Goal: Task Accomplishment & Management: Use online tool/utility

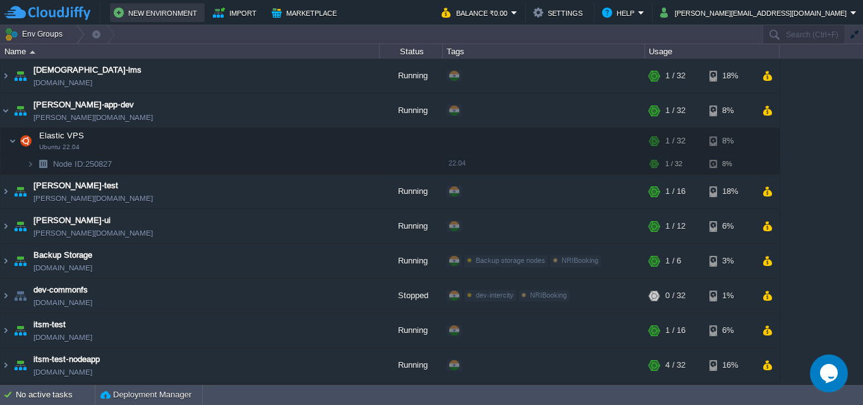
click at [154, 18] on button "New Environment" at bounding box center [157, 12] width 87 height 15
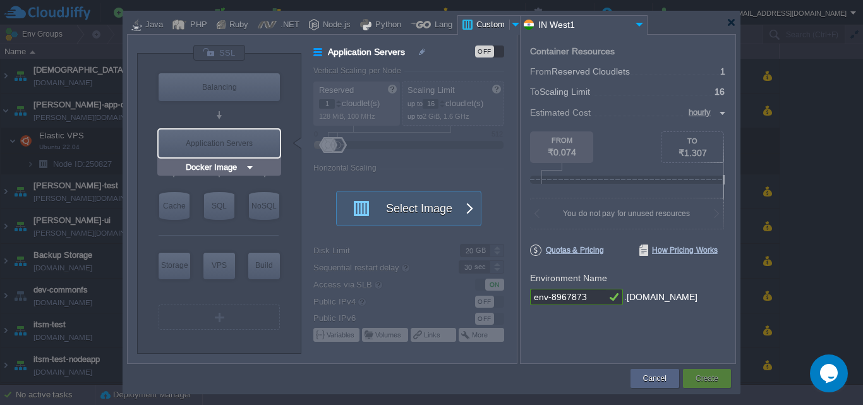
click at [245, 141] on div "Application Servers" at bounding box center [219, 144] width 121 height 28
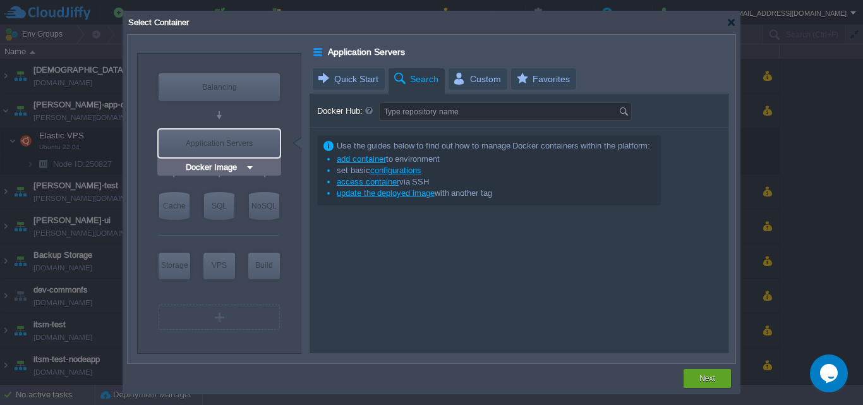
click at [245, 141] on div "Application Servers" at bounding box center [219, 144] width 121 height 28
click at [217, 320] on div "VM" at bounding box center [219, 317] width 121 height 25
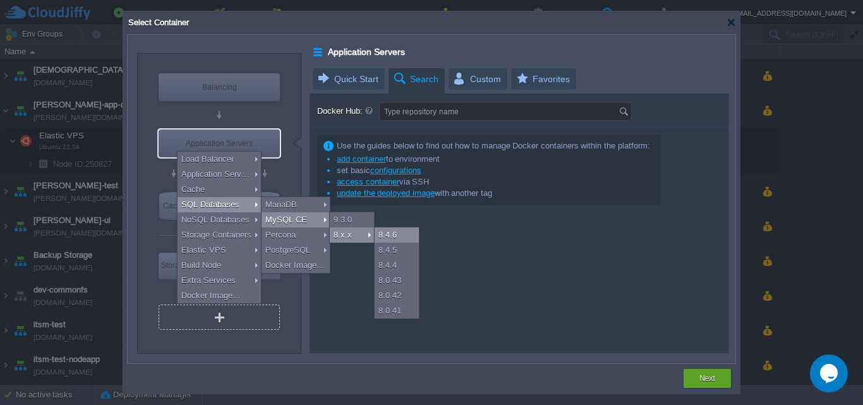
click at [391, 233] on div "8.4.6" at bounding box center [397, 235] width 44 height 15
type input "SQL Databases 2"
type input "4"
type input "6"
type input "MySQL CE 8.4.6"
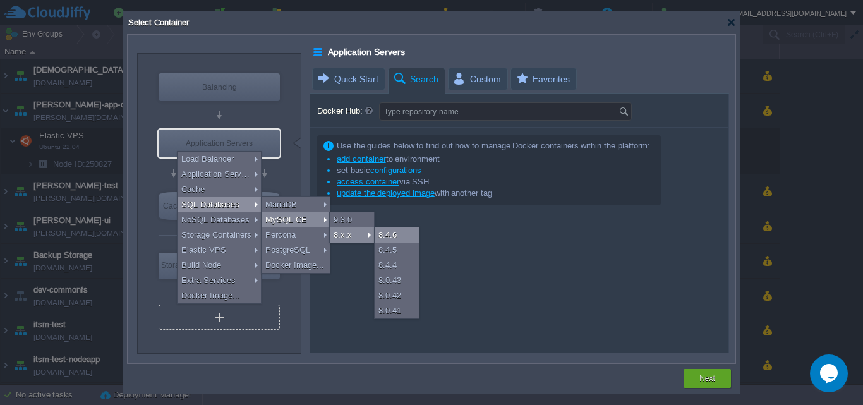
type input "8.4.6-almalinux-9"
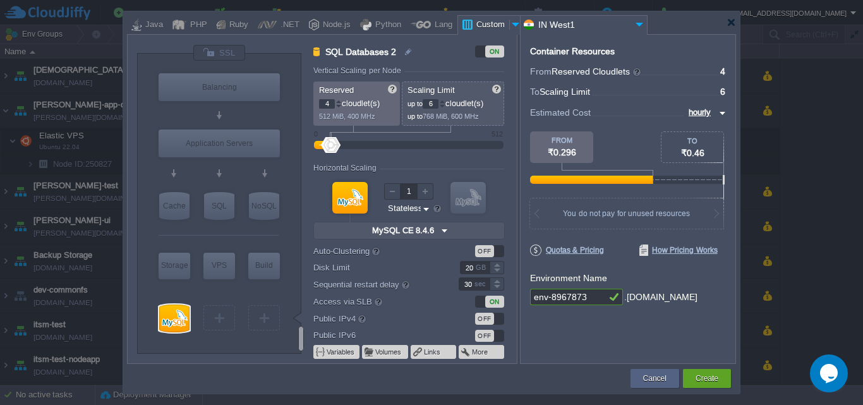
type input "Select Image"
click at [426, 209] on img at bounding box center [426, 209] width 9 height 12
click at [410, 233] on div "Stateful" at bounding box center [408, 238] width 43 height 15
type input "Stateful"
click at [438, 104] on input "6" at bounding box center [431, 103] width 16 height 9
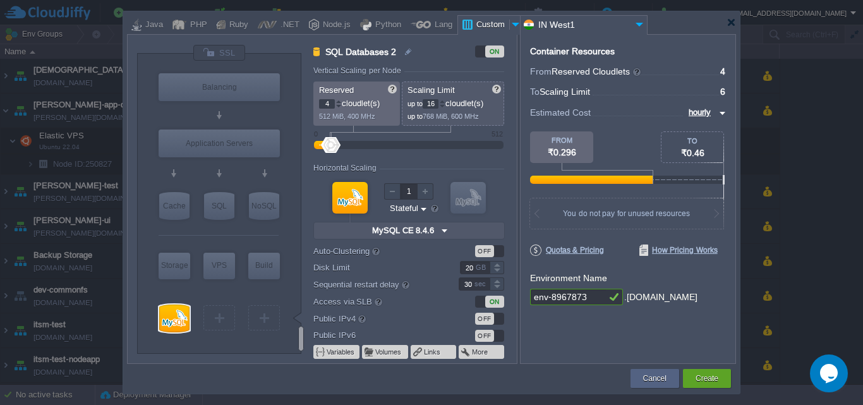
type input "16"
click at [329, 102] on input "4" at bounding box center [327, 103] width 16 height 9
type input "8"
click at [439, 103] on input "16" at bounding box center [431, 103] width 16 height 9
type input "1"
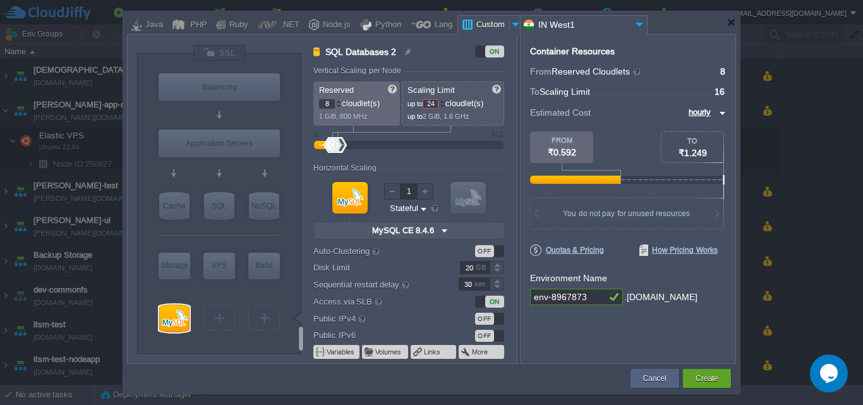
type input "24"
click at [588, 298] on input "env-8967873" at bounding box center [568, 297] width 76 height 16
type input "e"
type input "[PERSON_NAME]-db-dev"
click at [396, 51] on input "SQL Databases 2" at bounding box center [397, 51] width 151 height 15
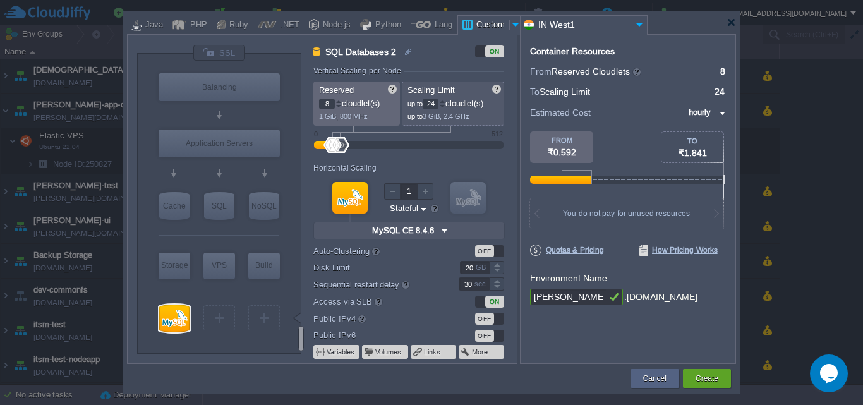
click at [398, 257] on label "Auto-Clustering beta" at bounding box center [377, 251] width 128 height 14
click at [406, 50] on img at bounding box center [409, 51] width 11 height 15
click at [415, 248] on label "Auto-Clustering beta" at bounding box center [377, 251] width 128 height 14
click at [701, 374] on button "Create" at bounding box center [707, 378] width 23 height 13
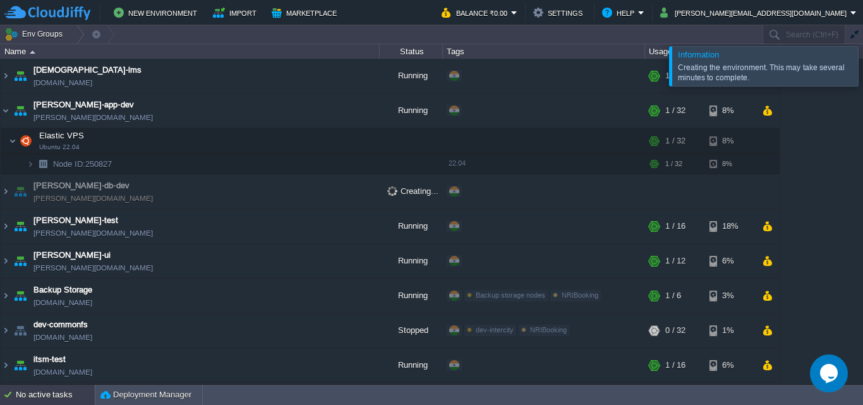
click at [65, 389] on div "No active tasks" at bounding box center [55, 395] width 79 height 20
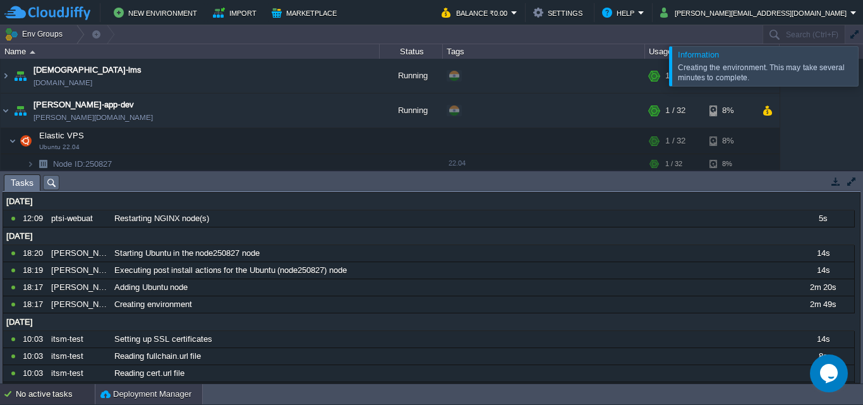
click at [132, 398] on button "Deployment Manager" at bounding box center [145, 394] width 91 height 13
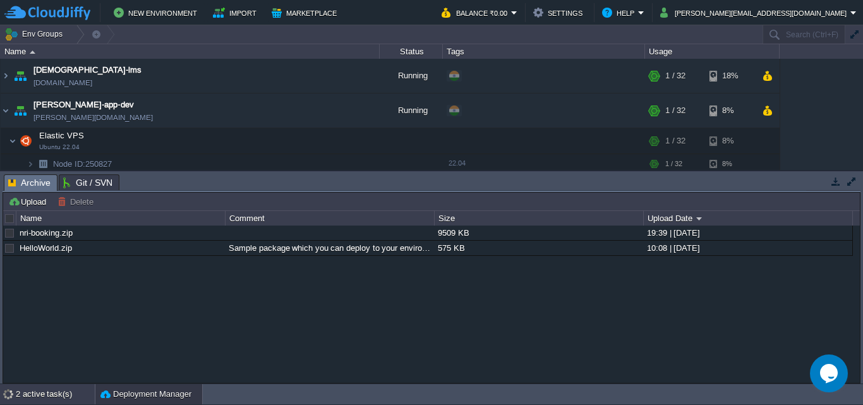
click at [40, 392] on div "2 active task(s)" at bounding box center [55, 394] width 79 height 20
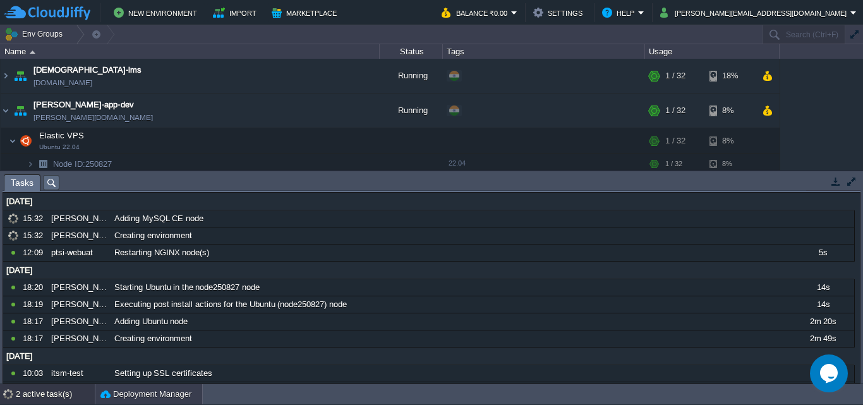
click at [127, 389] on button "Deployment Manager" at bounding box center [145, 394] width 91 height 13
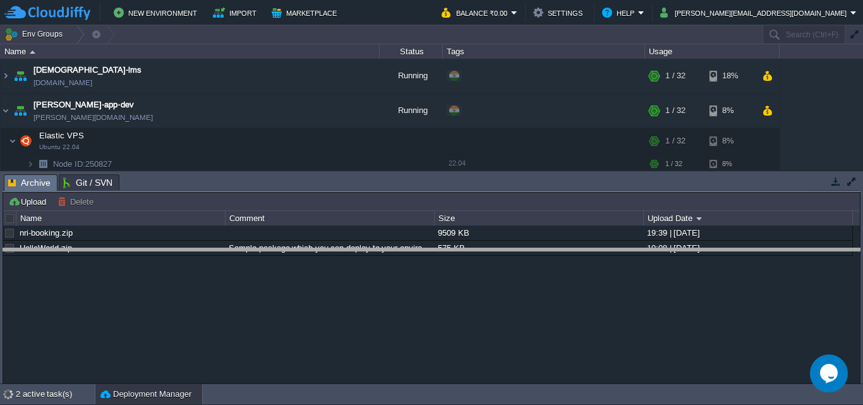
drag, startPoint x: 273, startPoint y: 185, endPoint x: 267, endPoint y: 273, distance: 88.7
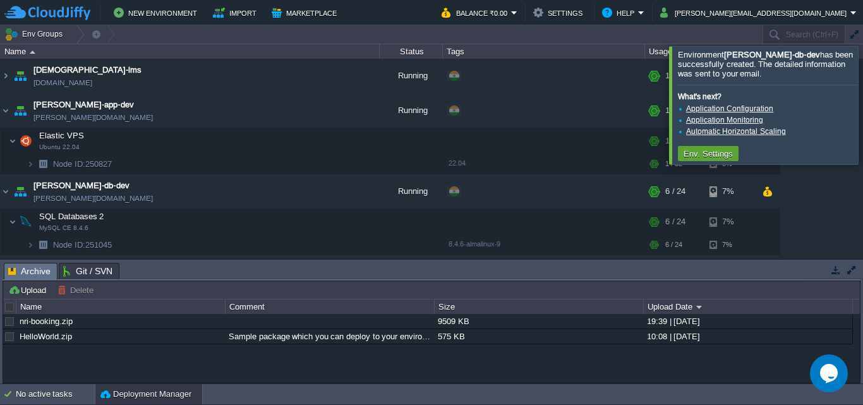
click at [863, 104] on div at bounding box center [878, 105] width 0 height 118
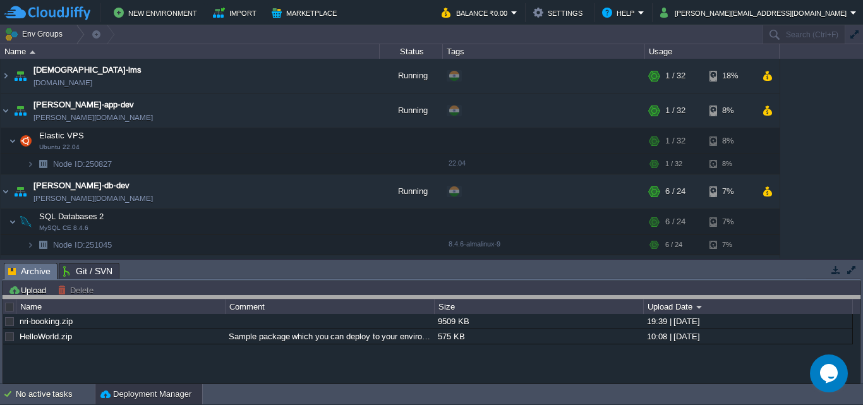
drag, startPoint x: 397, startPoint y: 265, endPoint x: 392, endPoint y: 298, distance: 33.2
click at [392, 298] on body "New Environment Import Marketplace Bonus ₹0.00 Upgrade Account Balance ₹0.00 Se…" at bounding box center [431, 202] width 863 height 405
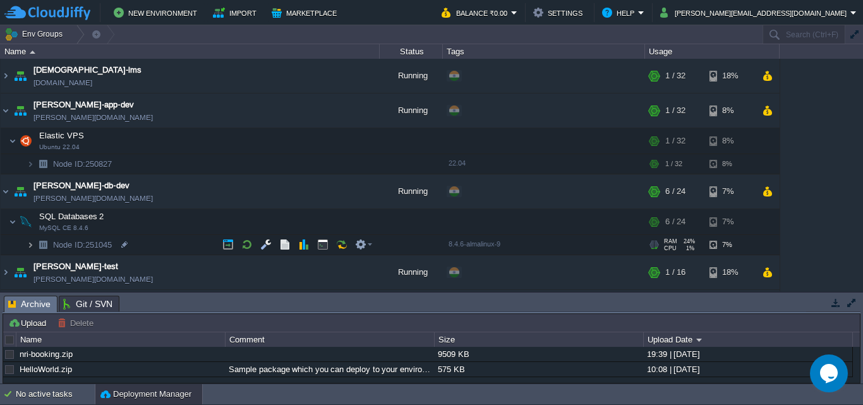
click at [33, 245] on img at bounding box center [31, 245] width 8 height 20
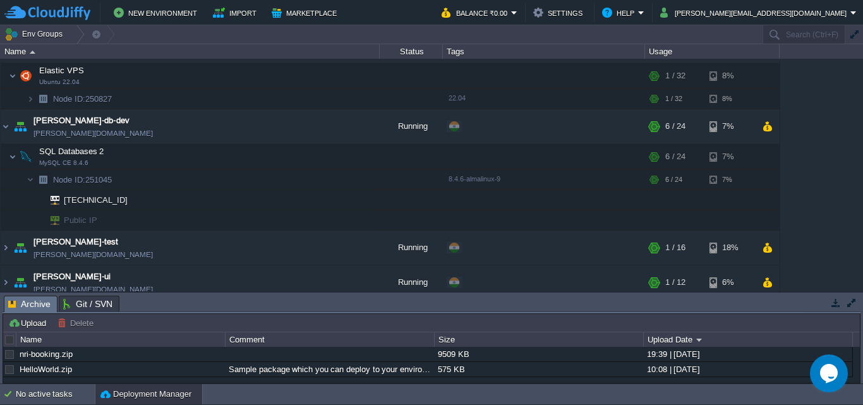
scroll to position [57, 0]
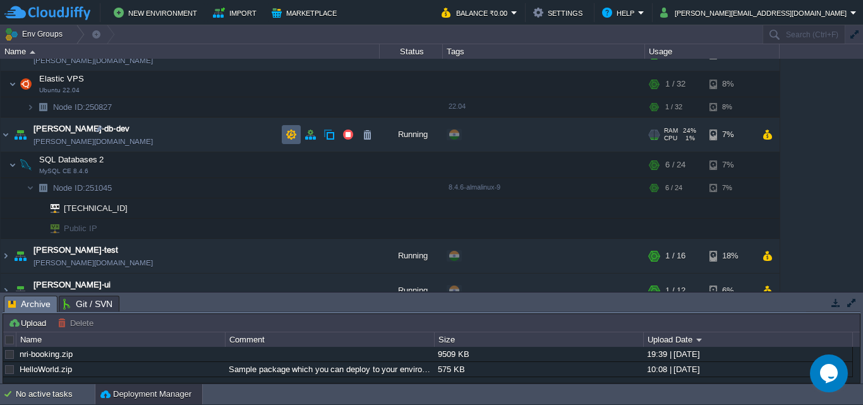
click at [284, 132] on td at bounding box center [291, 134] width 19 height 19
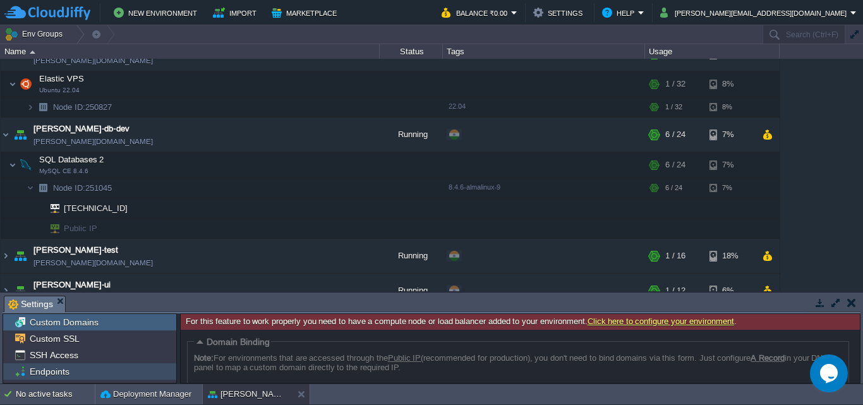
click at [75, 368] on div "Endpoints" at bounding box center [89, 371] width 173 height 16
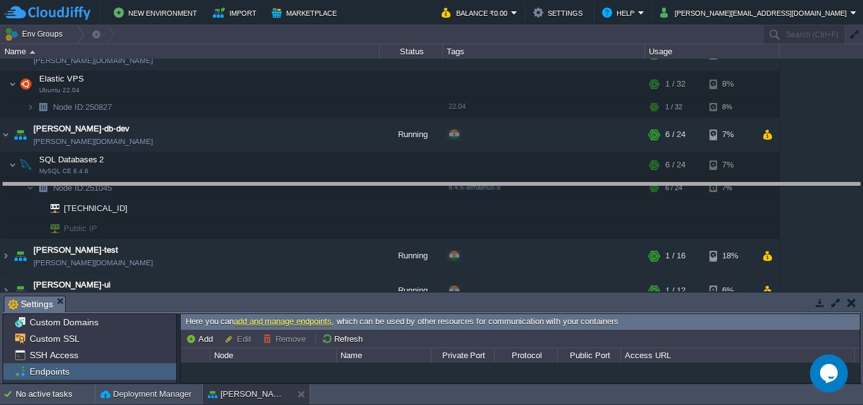
drag, startPoint x: 466, startPoint y: 304, endPoint x: 465, endPoint y: 196, distance: 108.1
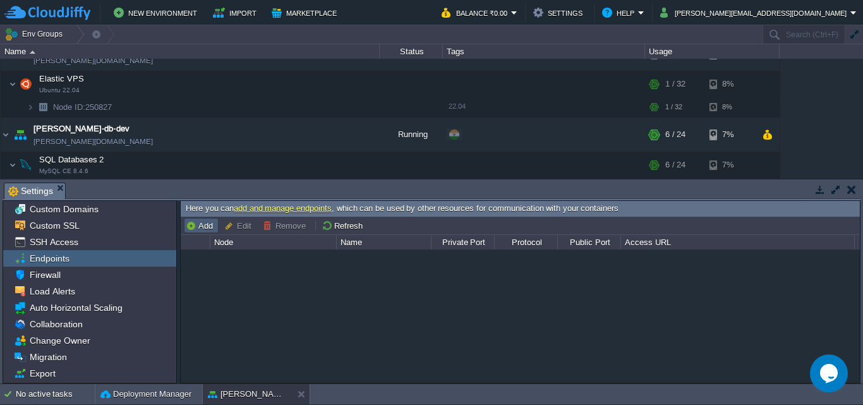
click at [205, 224] on button "Add" at bounding box center [201, 225] width 31 height 11
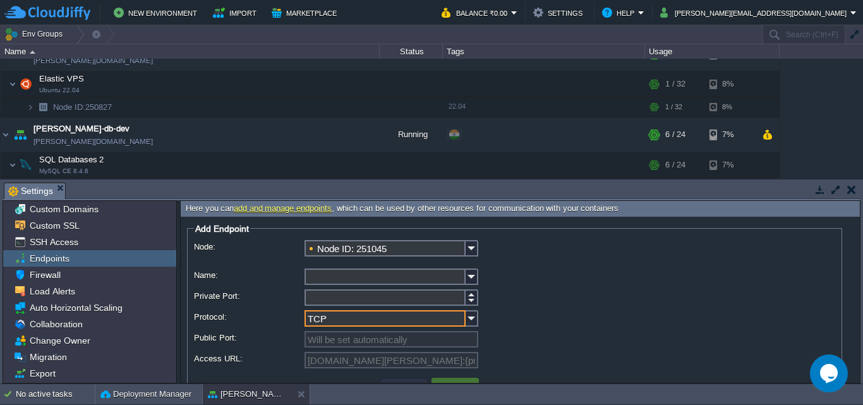
click at [432, 317] on input "TCP" at bounding box center [385, 318] width 161 height 16
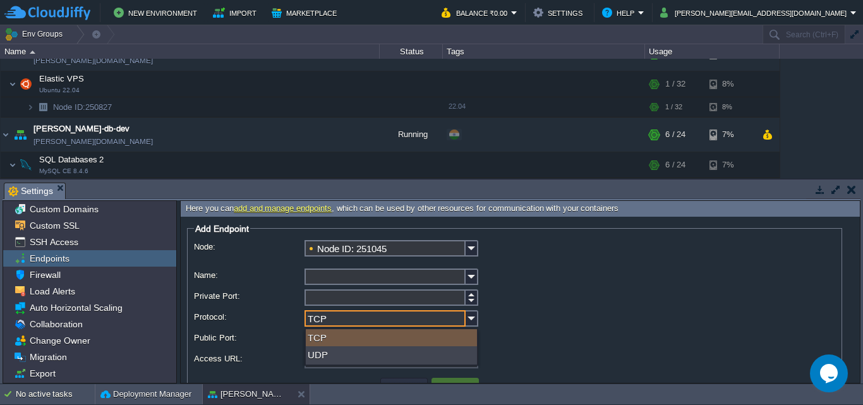
click at [432, 317] on input "TCP" at bounding box center [385, 318] width 161 height 16
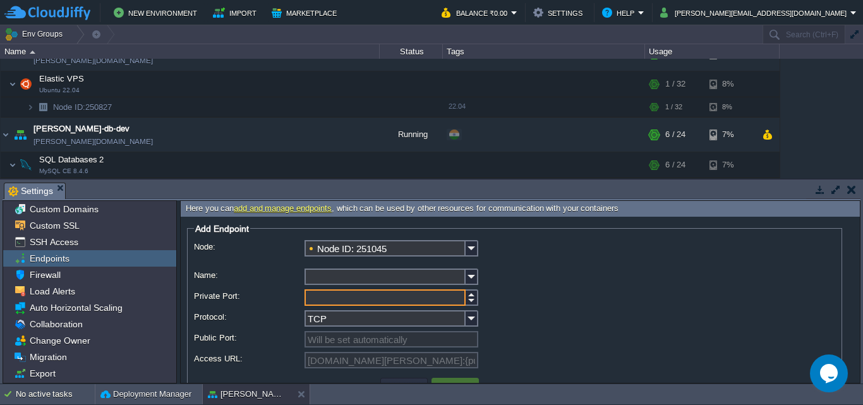
click at [426, 303] on input "Private Port:" at bounding box center [385, 297] width 161 height 16
type input "1"
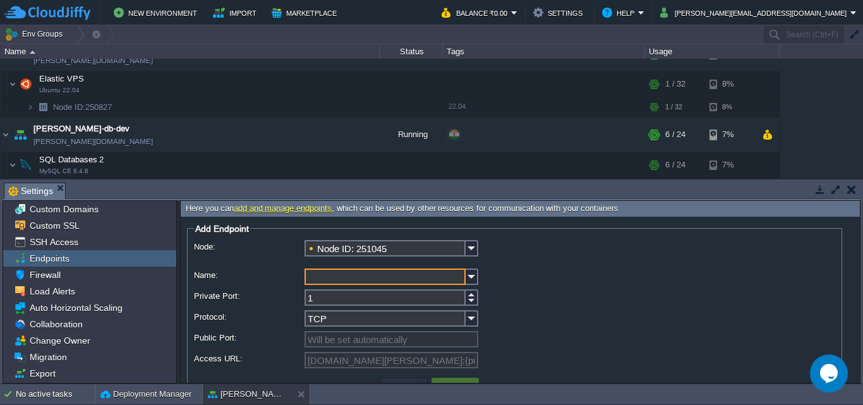
click at [373, 274] on input "Name:" at bounding box center [385, 277] width 161 height 16
click at [471, 275] on img at bounding box center [472, 277] width 13 height 16
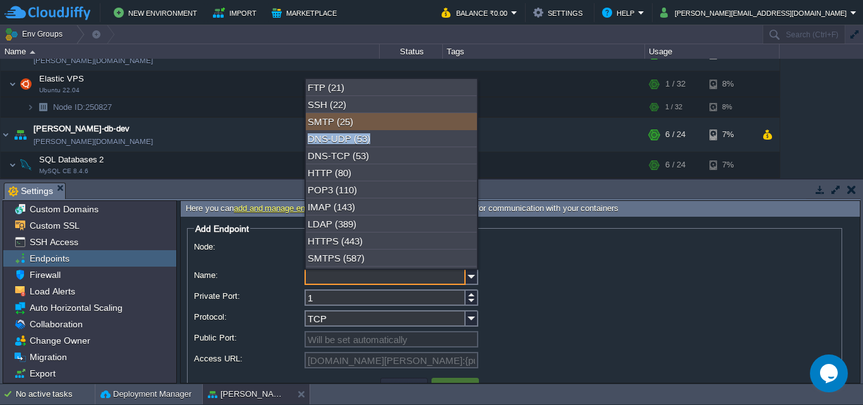
drag, startPoint x: 472, startPoint y: 114, endPoint x: 473, endPoint y: 134, distance: 19.6
click at [473, 134] on div "FTP (21) SSH (22) SMTP (25) DNS-UDP (53) DNS-TCP (53) HTTP (80) POP3 (110) IMAP…" at bounding box center [391, 174] width 171 height 190
type input "SMTP"
type input "25"
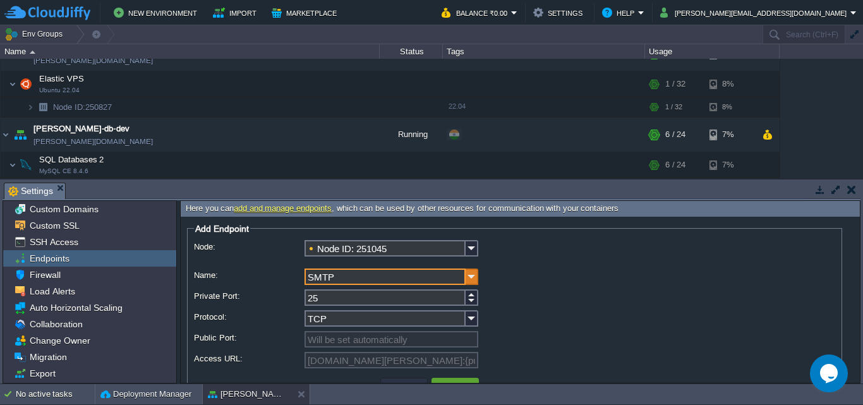
click at [475, 275] on img at bounding box center [472, 277] width 13 height 16
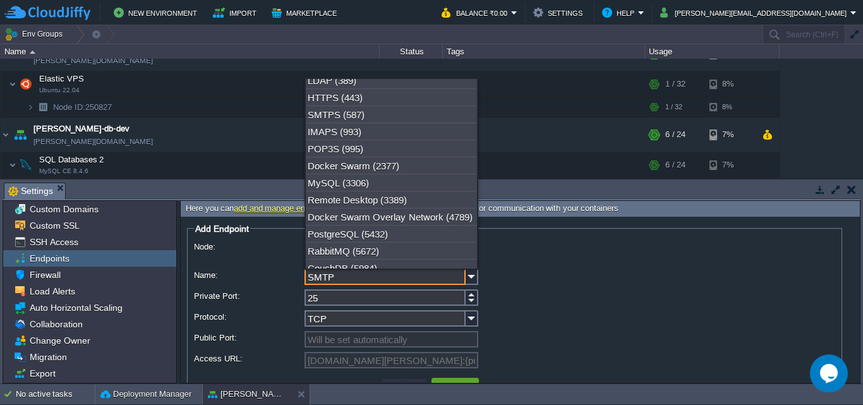
scroll to position [146, 0]
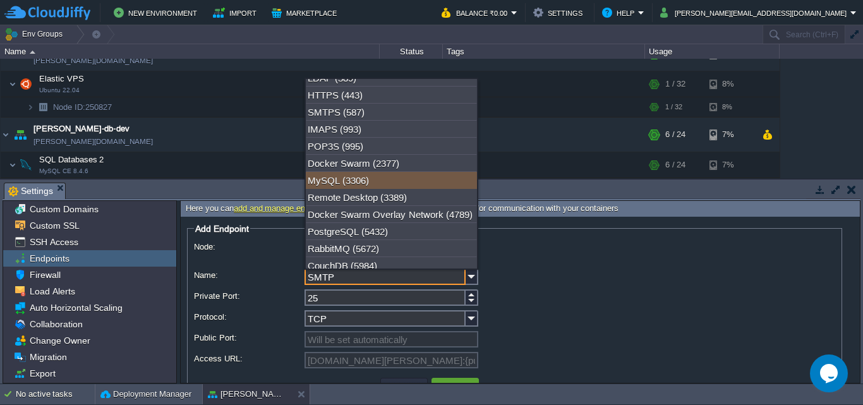
click at [381, 185] on div "MySQL (3306)" at bounding box center [391, 180] width 171 height 17
type input "MySQL"
type input "3306"
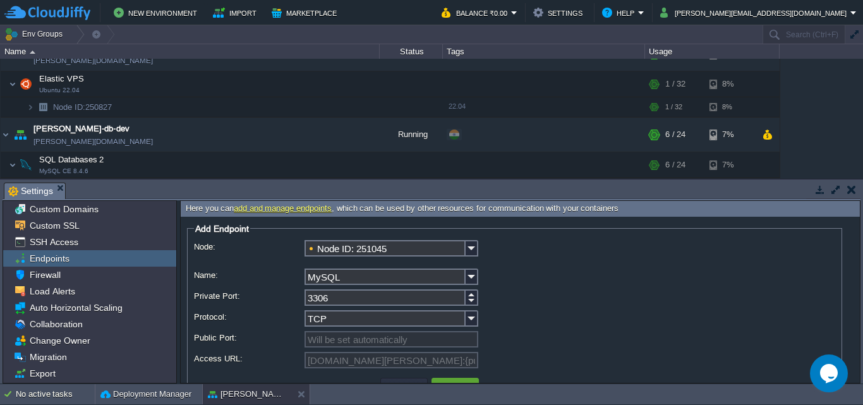
click at [539, 325] on div "TCP" at bounding box center [514, 319] width 641 height 18
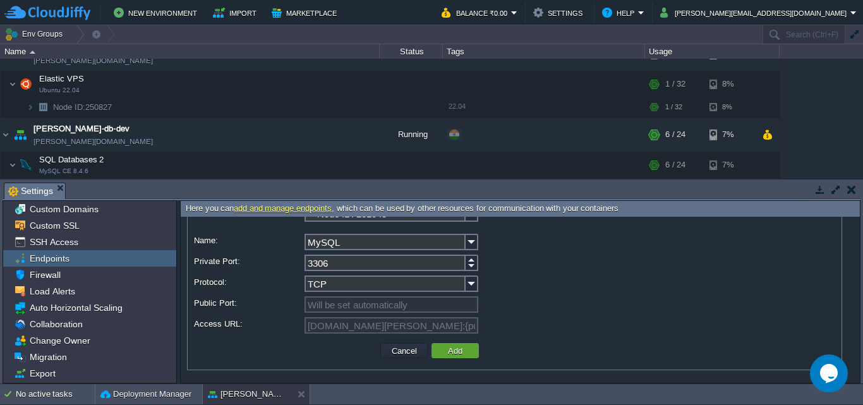
scroll to position [13, 0]
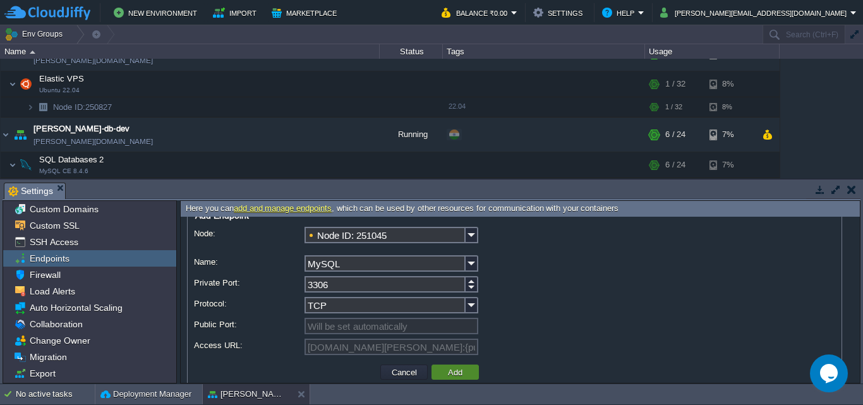
click at [461, 371] on button "Add" at bounding box center [455, 372] width 22 height 11
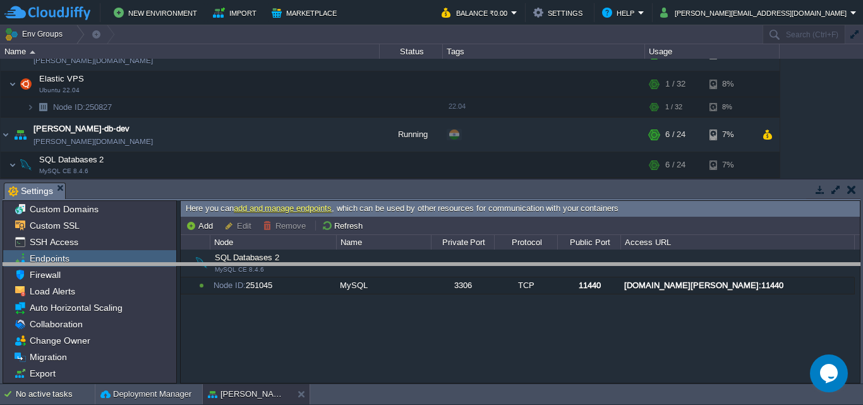
drag, startPoint x: 444, startPoint y: 188, endPoint x: 437, endPoint y: 269, distance: 80.6
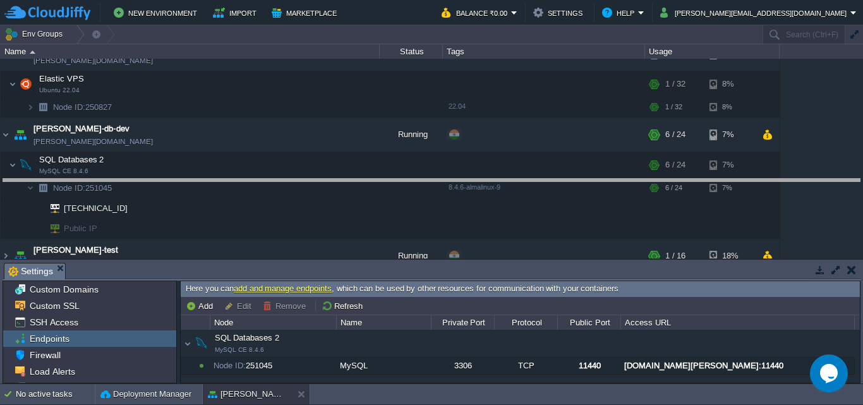
drag, startPoint x: 564, startPoint y: 267, endPoint x: 561, endPoint y: 183, distance: 84.1
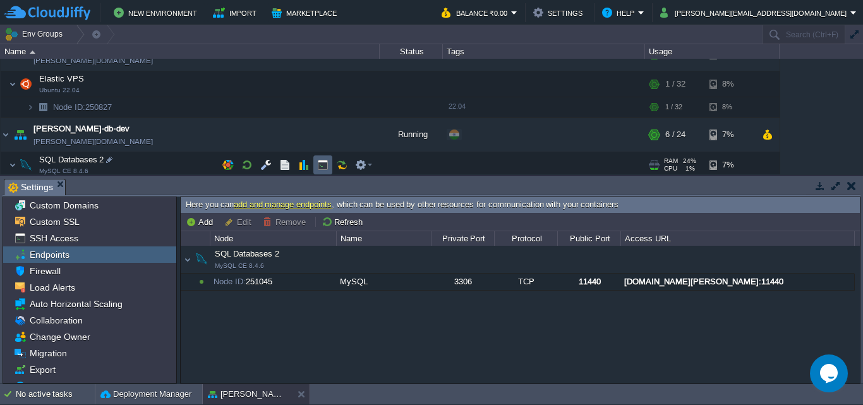
click at [324, 160] on button "button" at bounding box center [322, 164] width 11 height 11
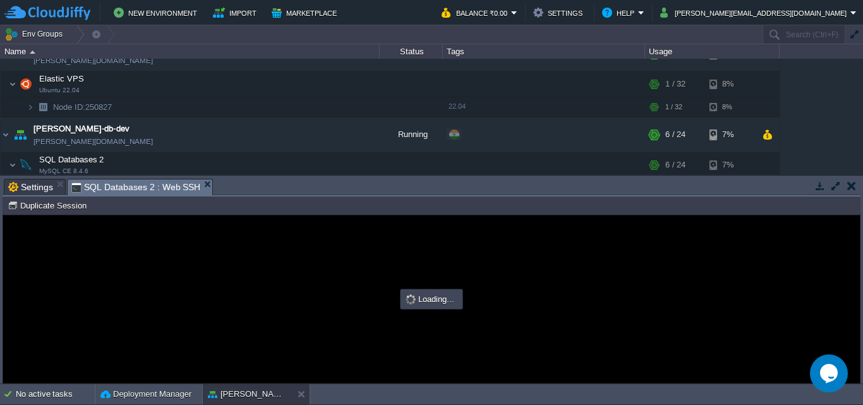
scroll to position [0, 0]
type input "#000000"
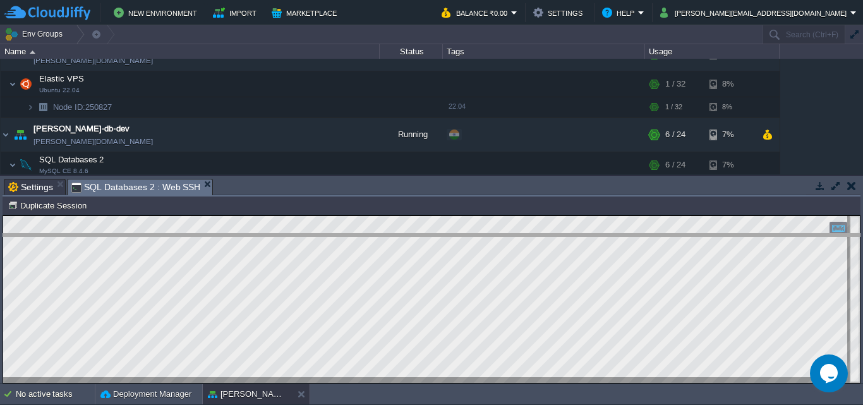
drag, startPoint x: 300, startPoint y: 185, endPoint x: 294, endPoint y: 241, distance: 56.5
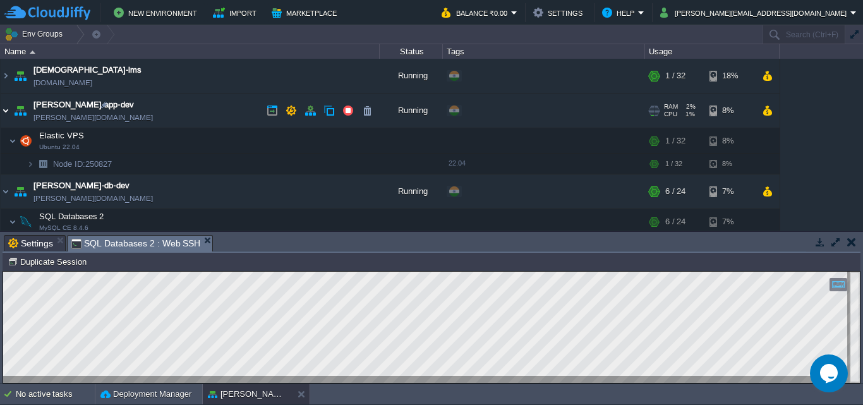
click at [4, 107] on img at bounding box center [6, 111] width 10 height 34
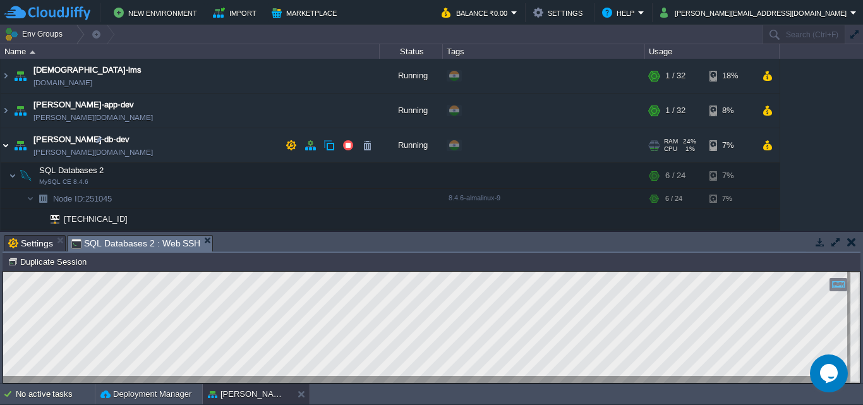
click at [9, 142] on img at bounding box center [6, 145] width 10 height 34
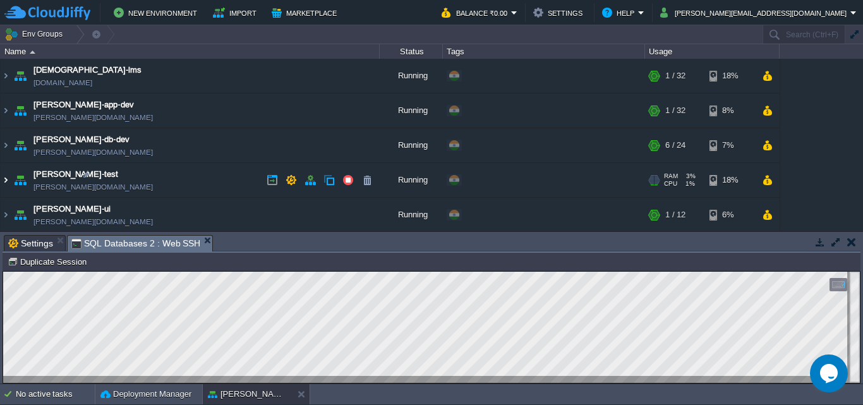
click at [6, 180] on img at bounding box center [6, 180] width 10 height 34
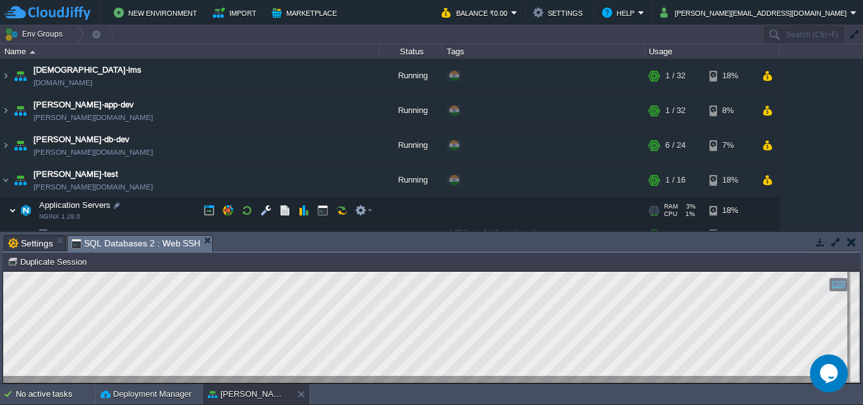
click at [9, 212] on img at bounding box center [13, 210] width 8 height 25
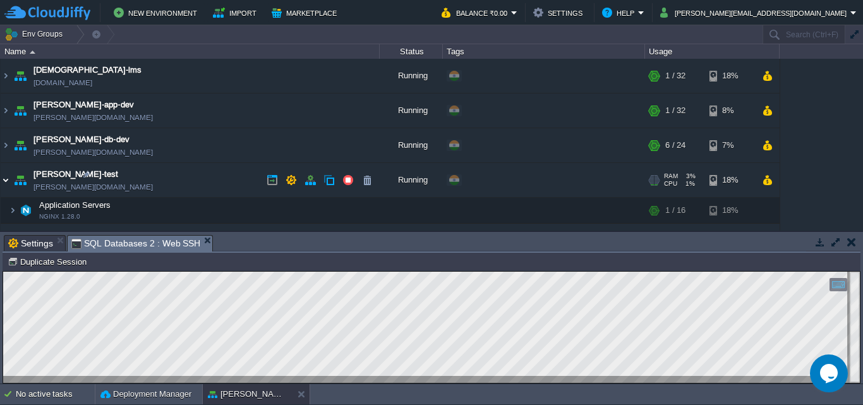
click at [9, 177] on img at bounding box center [6, 180] width 10 height 34
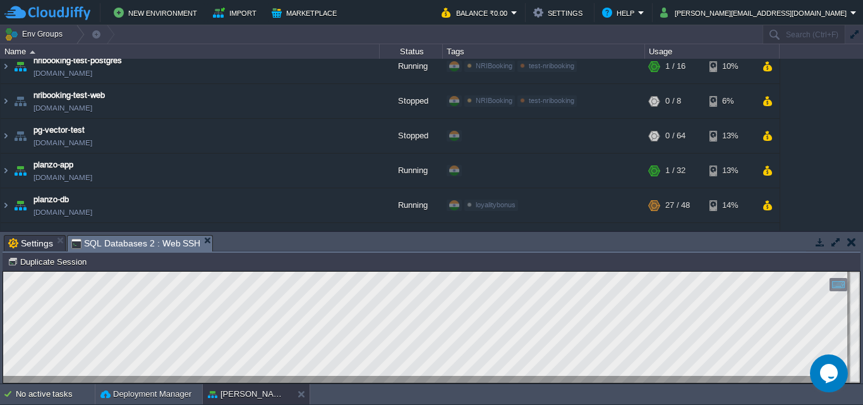
scroll to position [969, 0]
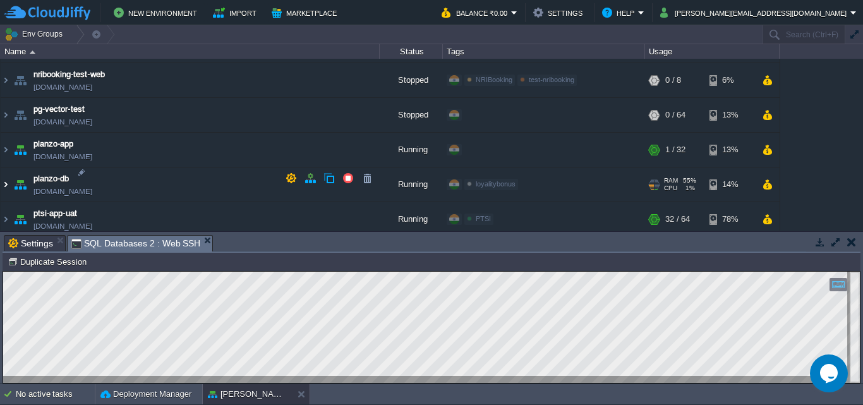
click at [7, 183] on img at bounding box center [6, 184] width 10 height 34
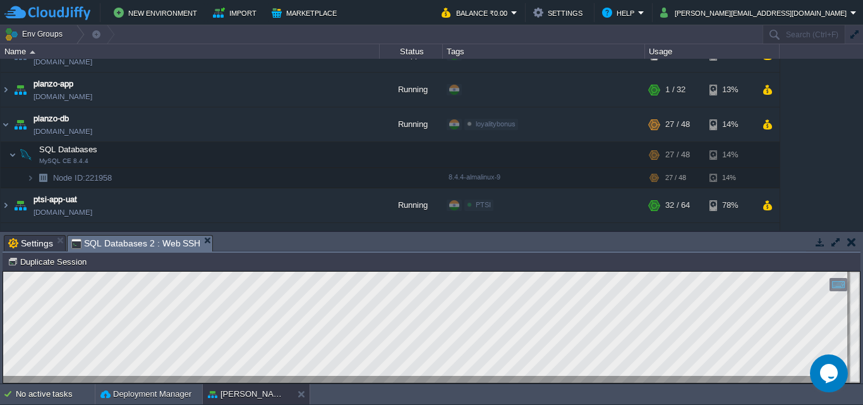
scroll to position [1043, 0]
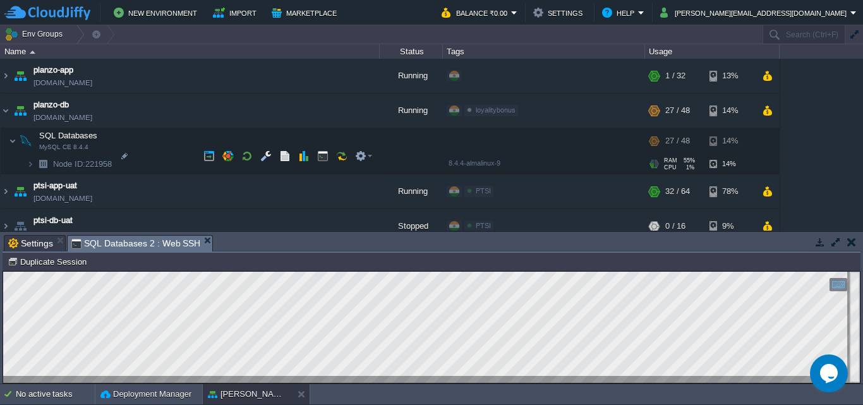
click at [35, 160] on img at bounding box center [43, 164] width 18 height 20
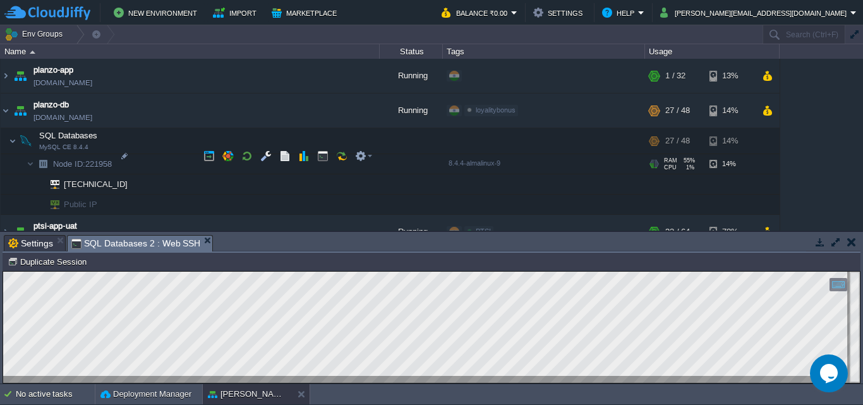
click at [114, 159] on span "Node ID: 221958" at bounding box center [83, 164] width 62 height 11
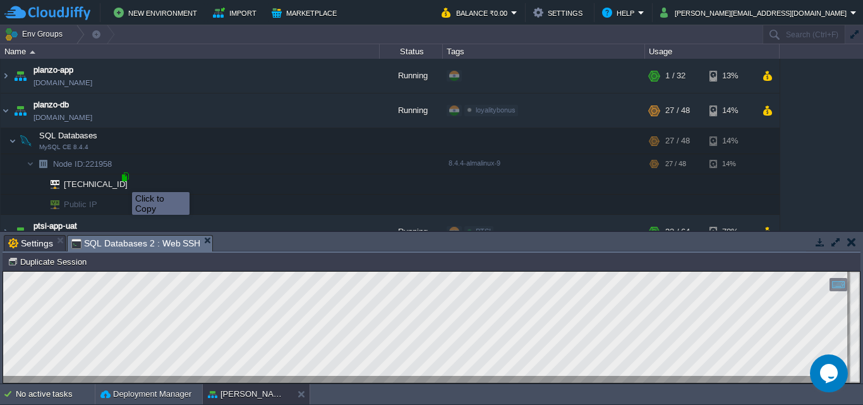
click at [123, 181] on div at bounding box center [124, 176] width 11 height 11
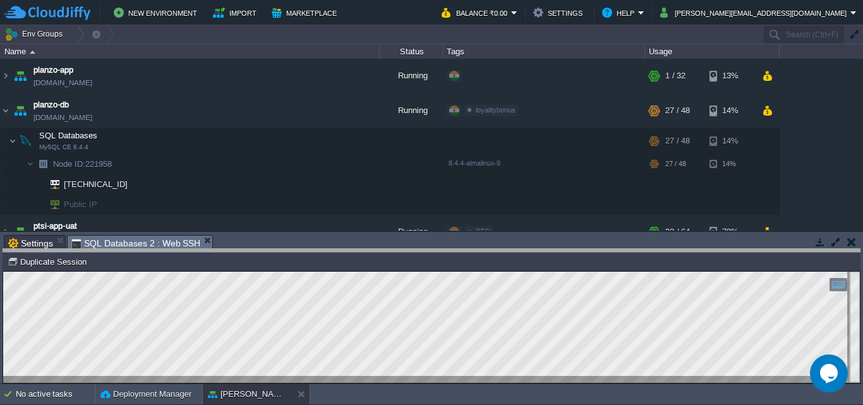
drag, startPoint x: 250, startPoint y: 239, endPoint x: 250, endPoint y: 254, distance: 15.2
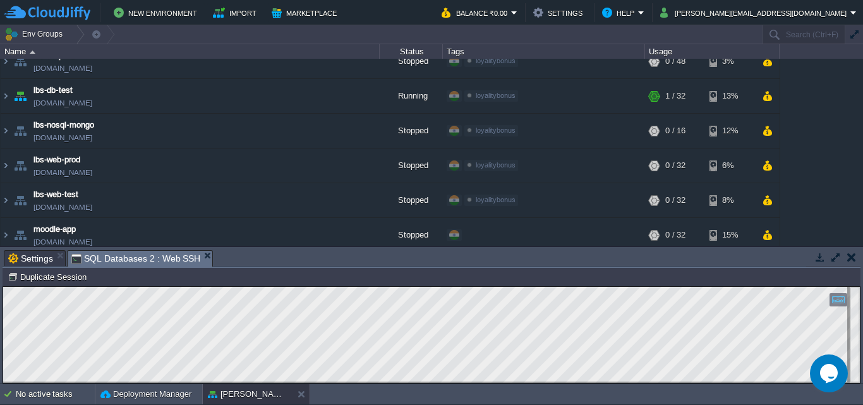
scroll to position [0, 0]
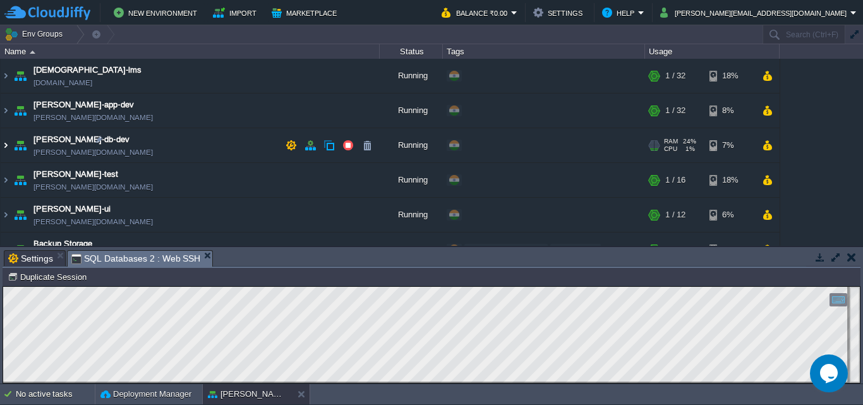
click at [8, 142] on img at bounding box center [6, 145] width 10 height 34
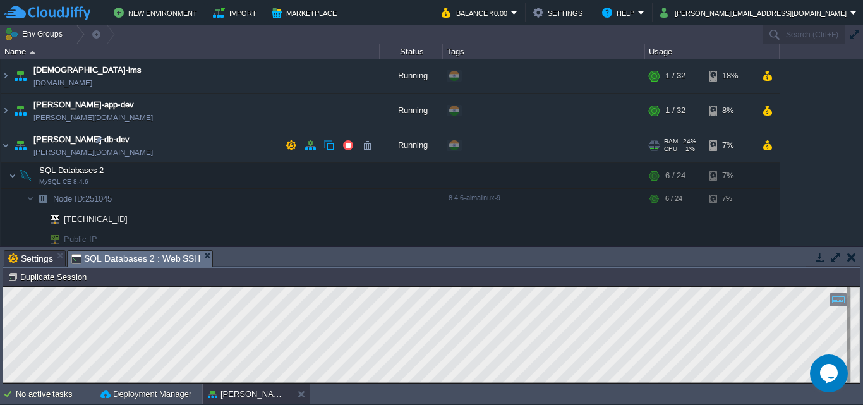
click at [116, 154] on span "[PERSON_NAME][DOMAIN_NAME]" at bounding box center [92, 152] width 119 height 13
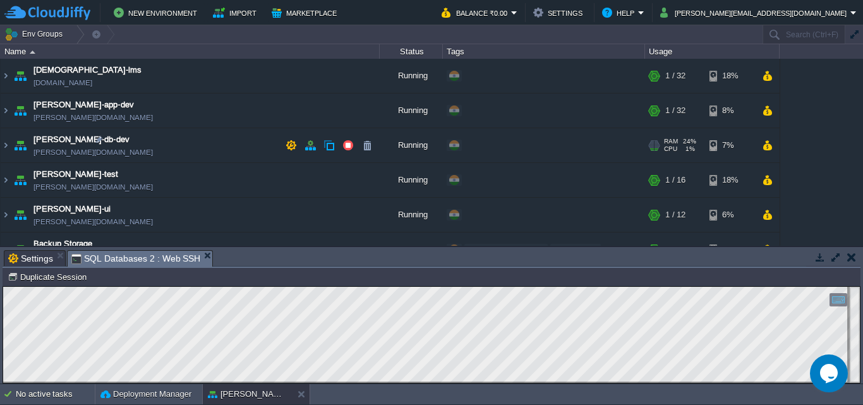
click at [116, 154] on span "[PERSON_NAME][DOMAIN_NAME]" at bounding box center [92, 152] width 119 height 13
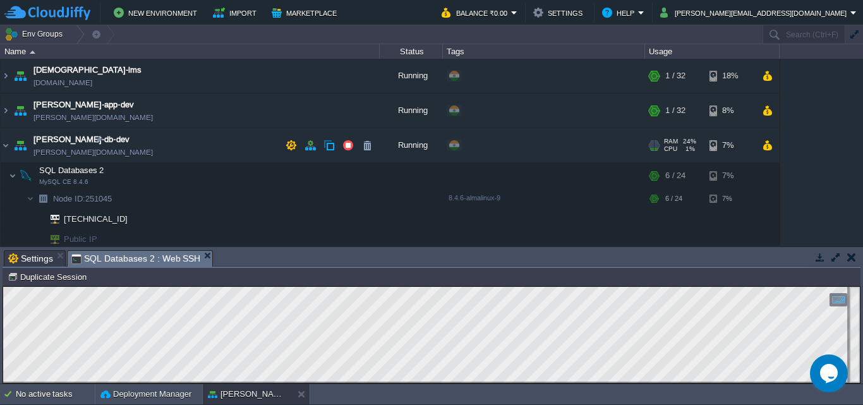
click at [48, 151] on span "[PERSON_NAME][DOMAIN_NAME]" at bounding box center [92, 152] width 119 height 13
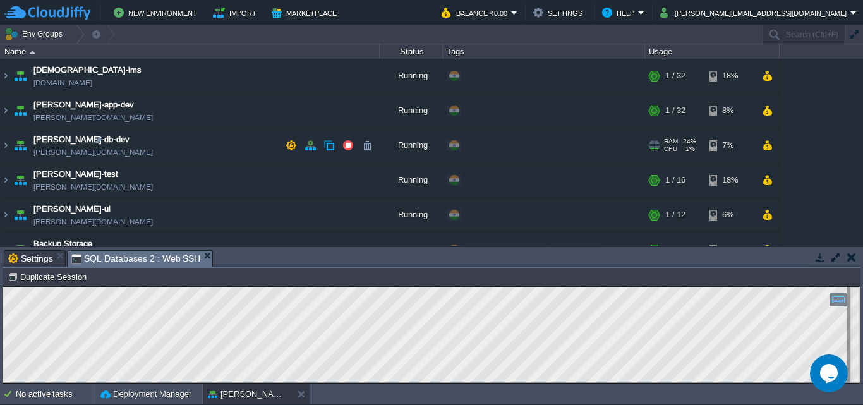
click at [48, 151] on span "[PERSON_NAME][DOMAIN_NAME]" at bounding box center [92, 152] width 119 height 13
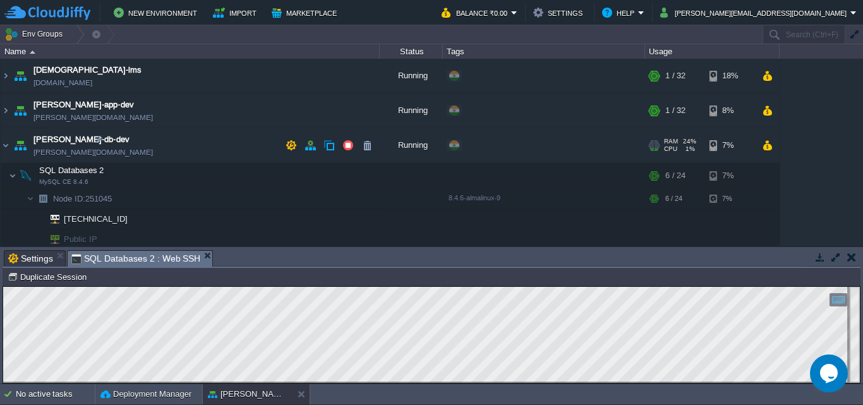
drag, startPoint x: 33, startPoint y: 153, endPoint x: 122, endPoint y: 152, distance: 88.5
click at [122, 152] on span "[PERSON_NAME][DOMAIN_NAME]" at bounding box center [92, 152] width 119 height 13
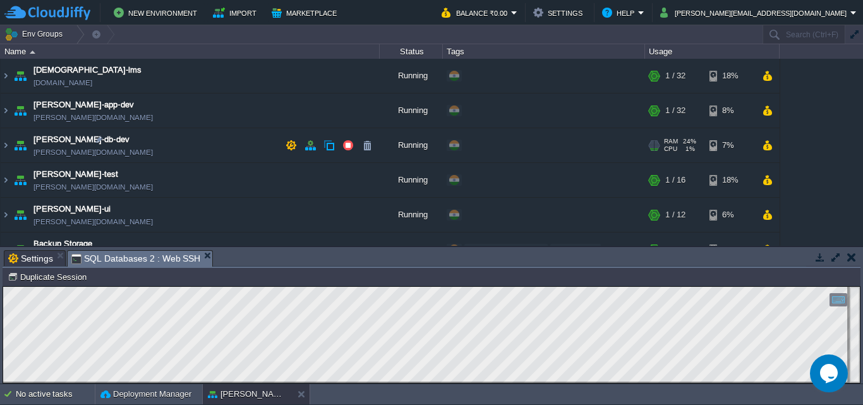
copy span "[PERSON_NAME][DOMAIN_NAME]"
